Goal: Information Seeking & Learning: Check status

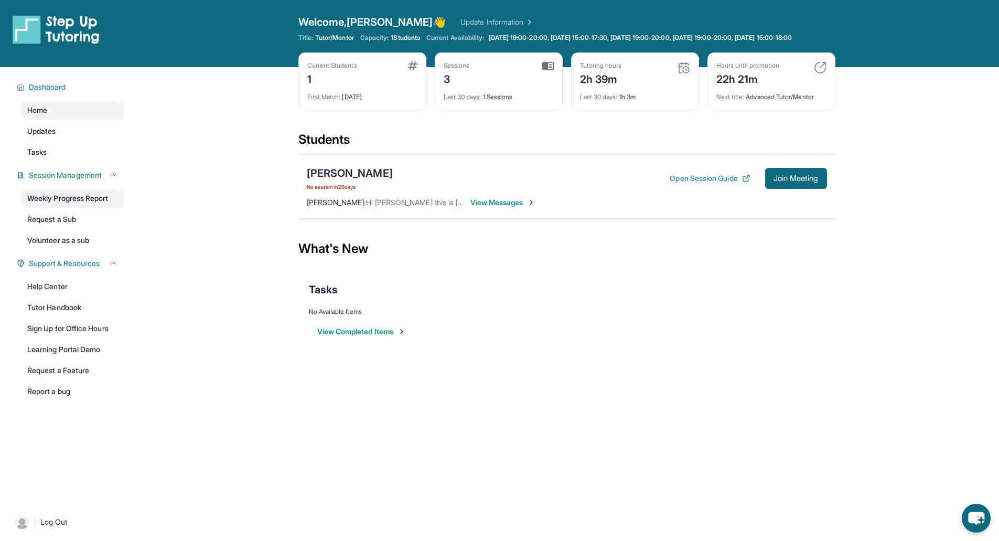
click at [73, 206] on link "Weekly Progress Report" at bounding box center [72, 198] width 103 height 19
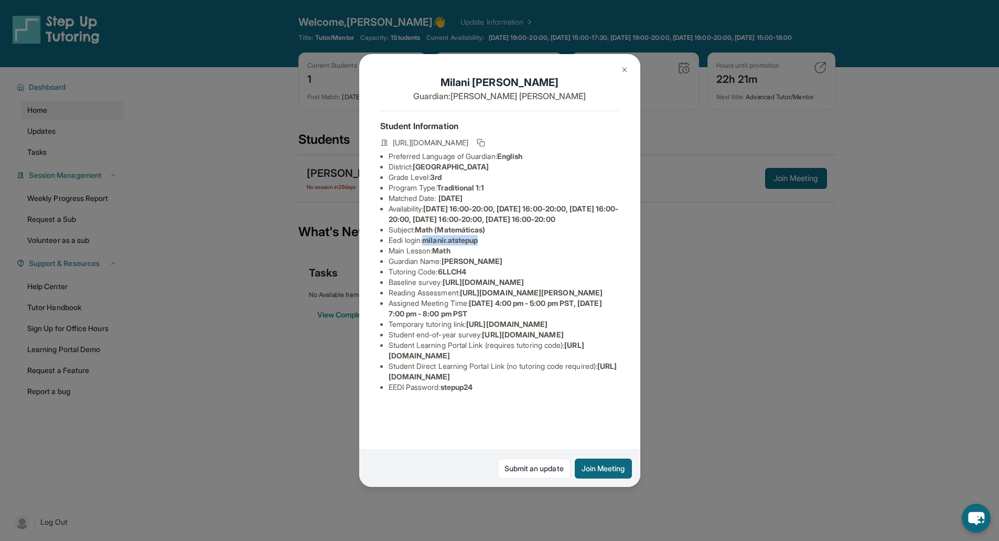
click at [625, 69] on img at bounding box center [625, 70] width 8 height 8
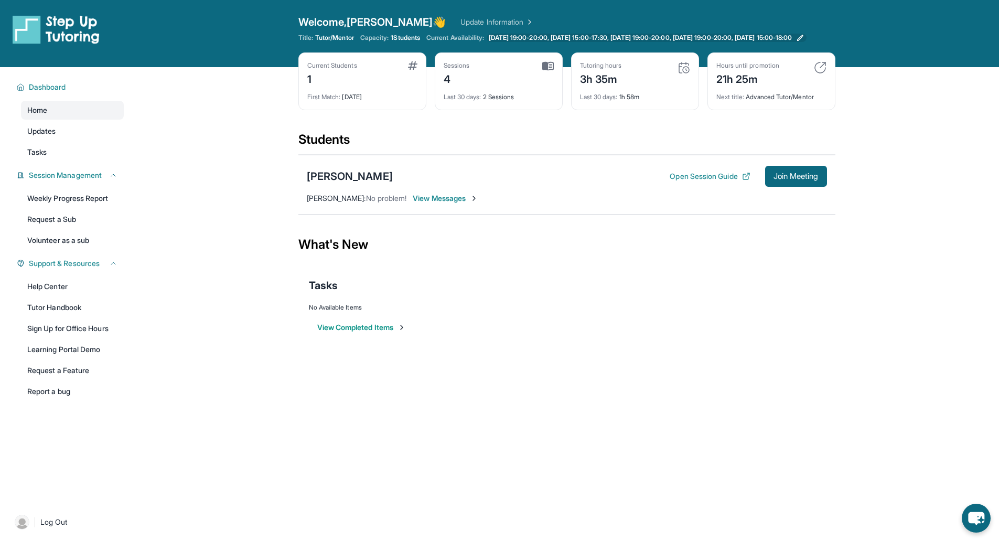
click at [514, 37] on span "[DATE] 19:00-20:00, [DATE] 15:00-17:30, [DATE] 19:00-20:00, [DATE] 19:00-20:00,…" at bounding box center [641, 38] width 304 height 8
